Goal: Check status: Check status

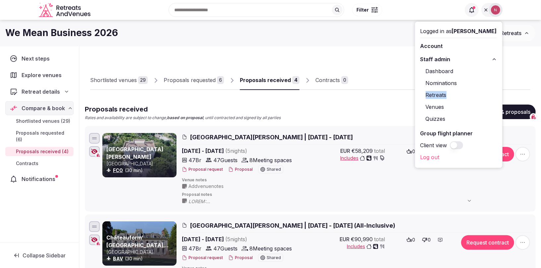
click at [264, 78] on div "Proposals received" at bounding box center [265, 80] width 51 height 8
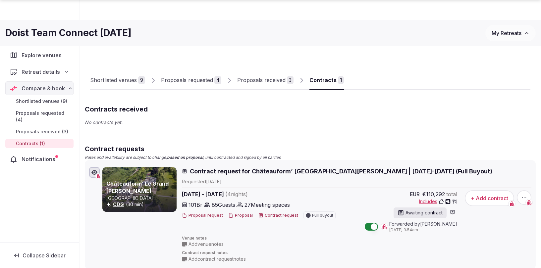
scroll to position [71, 0]
